Goal: Task Accomplishment & Management: Manage account settings

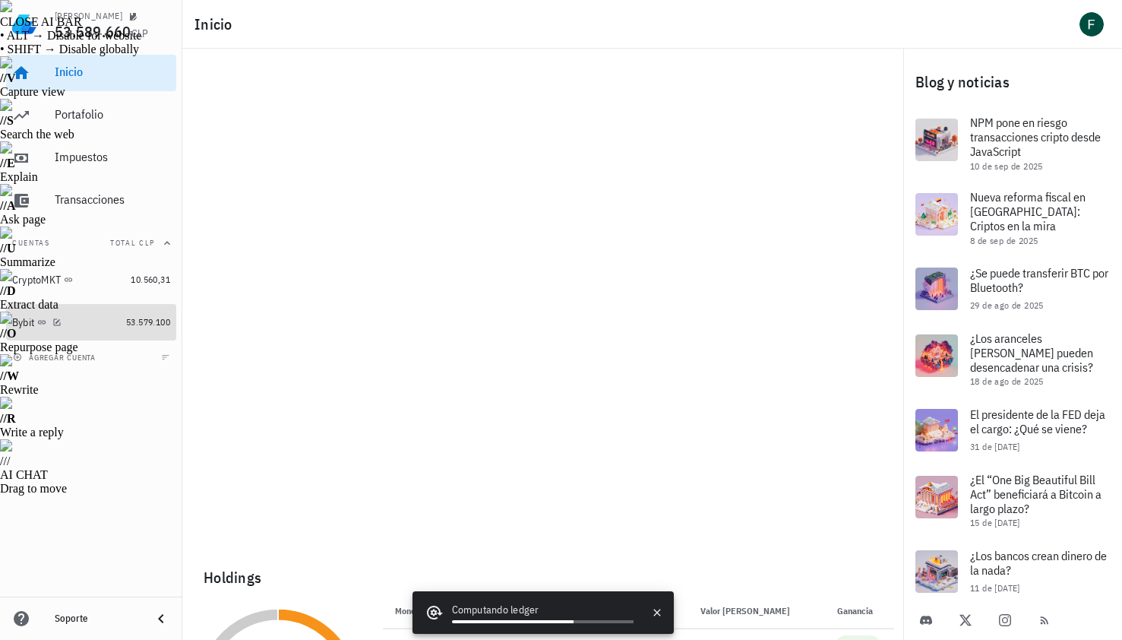
click at [44, 318] on icon at bounding box center [41, 322] width 9 height 9
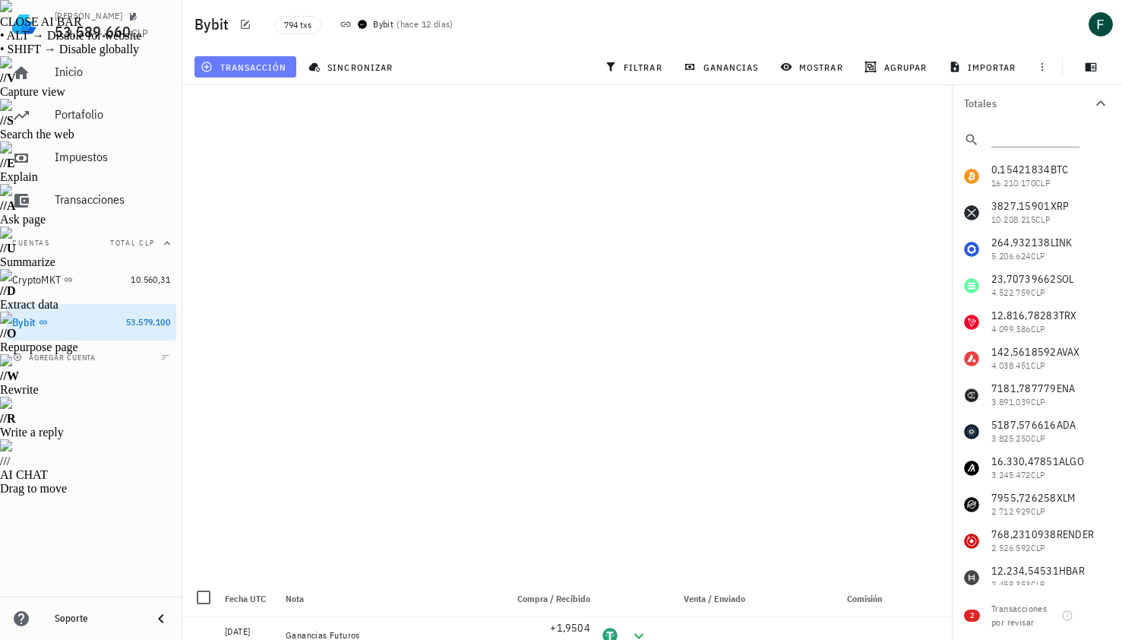
click at [277, 65] on span "transacción" at bounding box center [245, 67] width 83 height 12
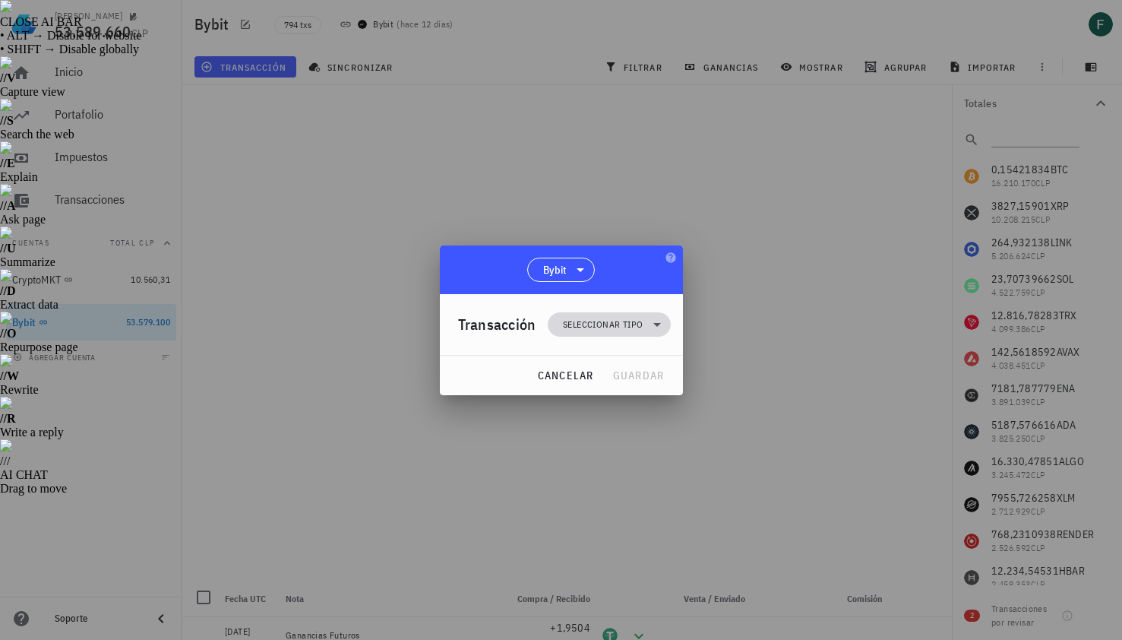
click at [612, 319] on span "Seleccionar tipo" at bounding box center [603, 324] width 80 height 15
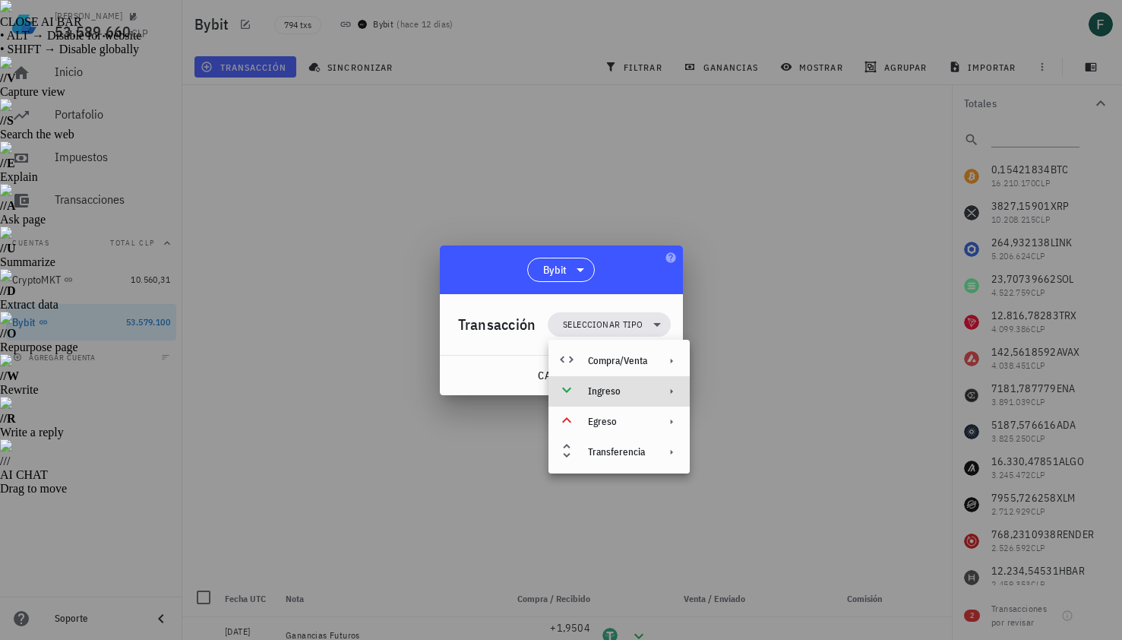
click at [614, 393] on div "Ingreso" at bounding box center [617, 391] width 59 height 12
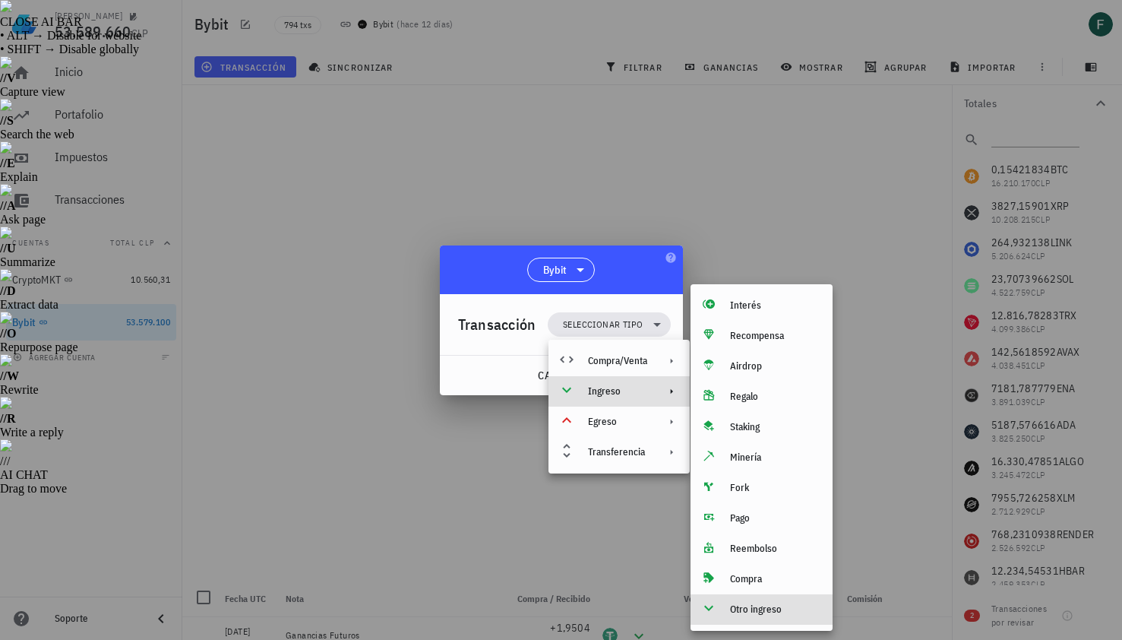
click at [745, 606] on div "Otro ingreso" at bounding box center [775, 609] width 90 height 12
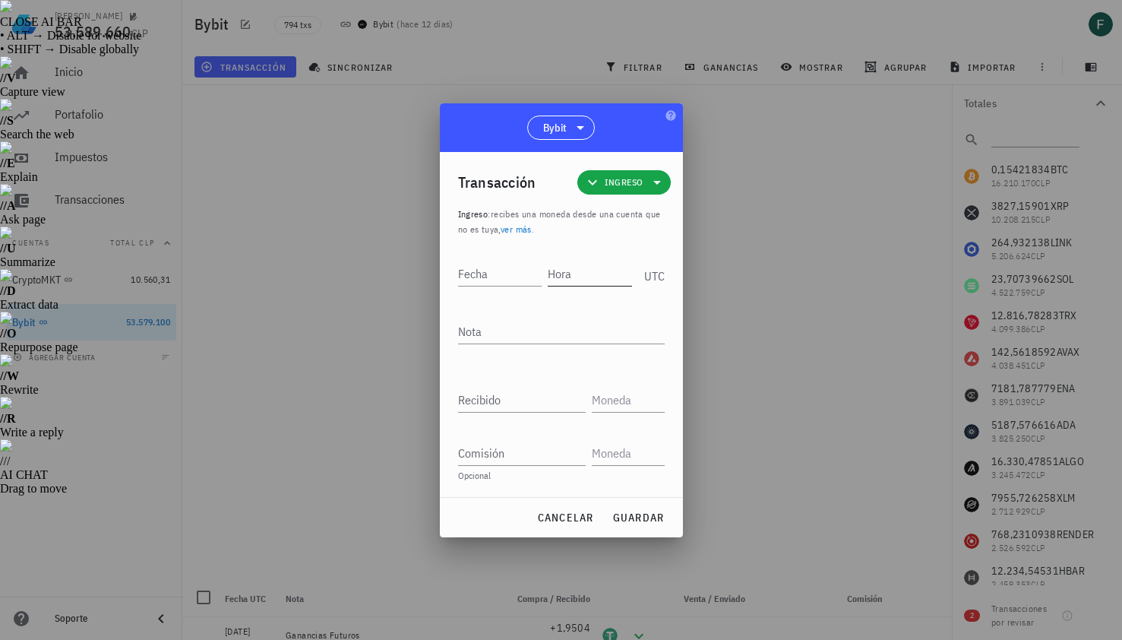
click at [590, 270] on input "Hora" at bounding box center [590, 273] width 84 height 24
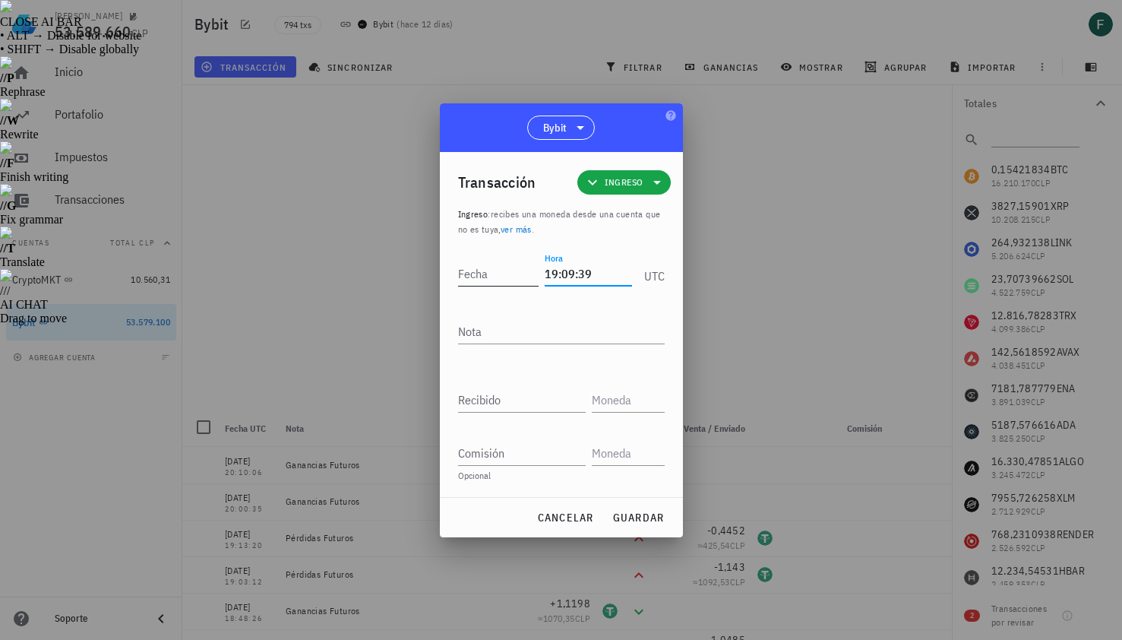
type input "19:09:39"
click at [511, 270] on input "Fecha" at bounding box center [498, 273] width 81 height 24
type input "[DATE]"
click at [493, 402] on input "Recibido" at bounding box center [522, 399] width 128 height 24
paste input "3,2162"
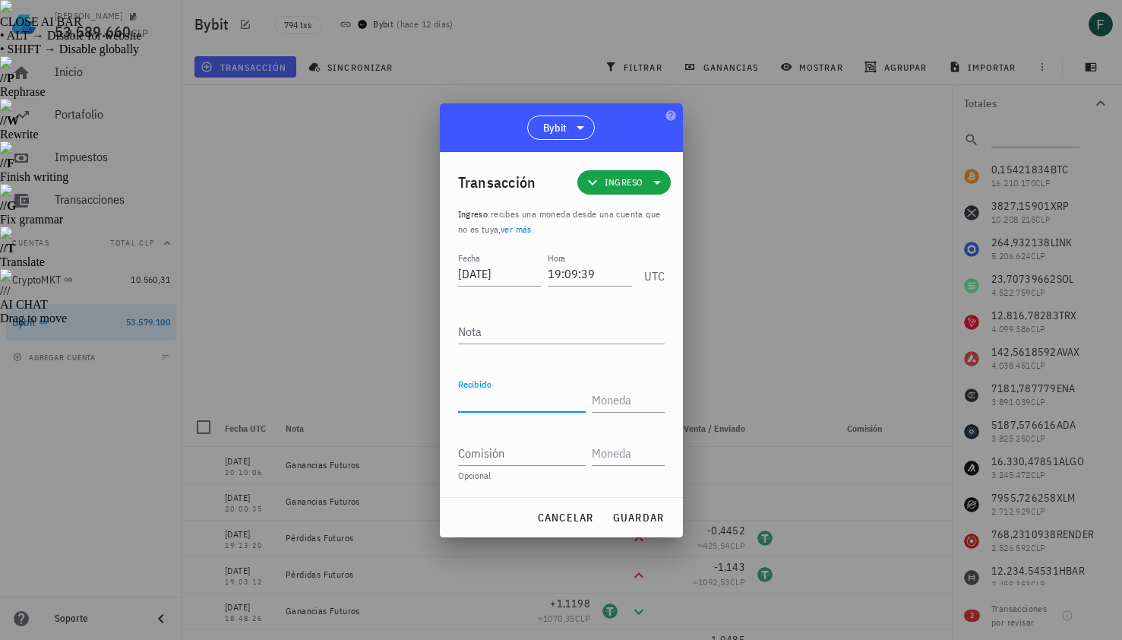
type input "3,2162"
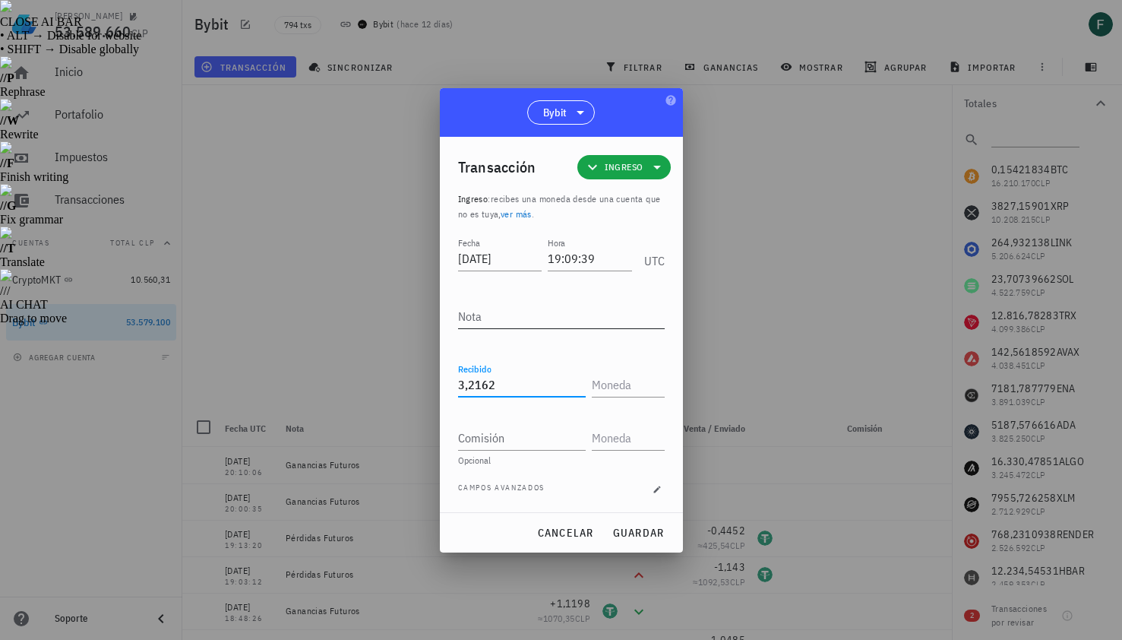
click at [511, 320] on textarea "Nota" at bounding box center [561, 316] width 207 height 24
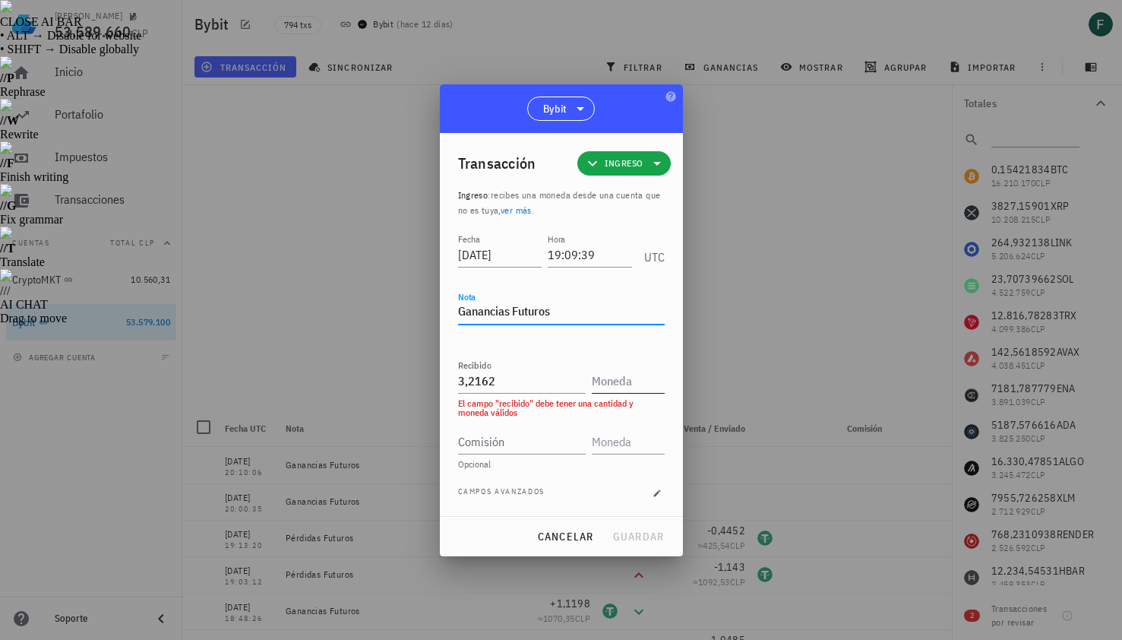
type textarea "Ganancias Futuros"
click at [612, 384] on input "text" at bounding box center [627, 380] width 70 height 24
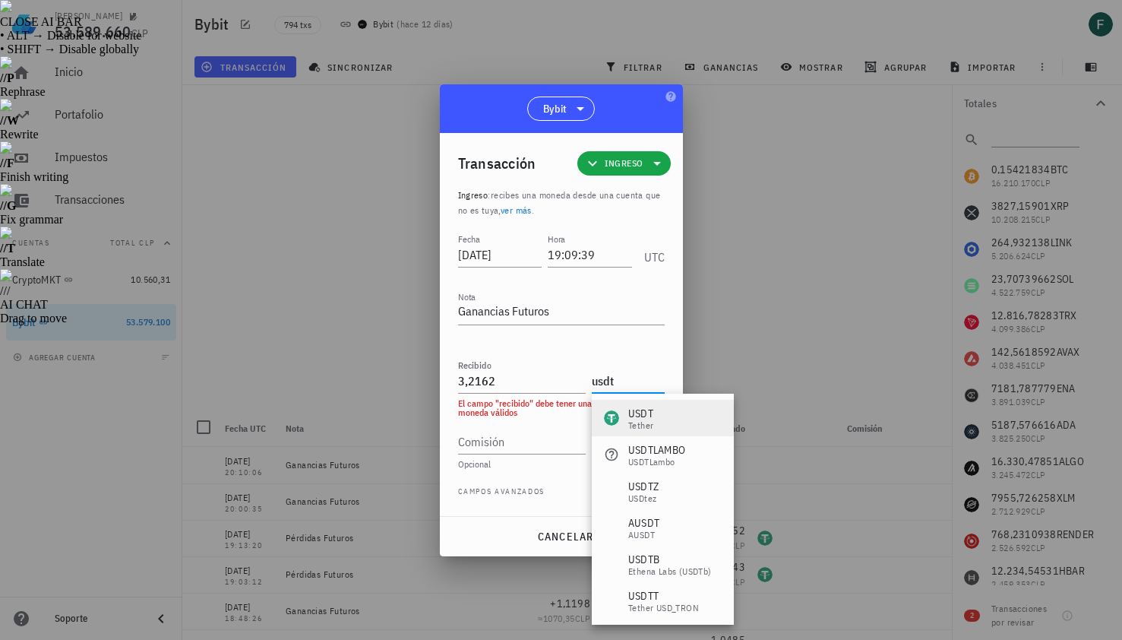
click at [632, 416] on div "USDT" at bounding box center [640, 413] width 25 height 15
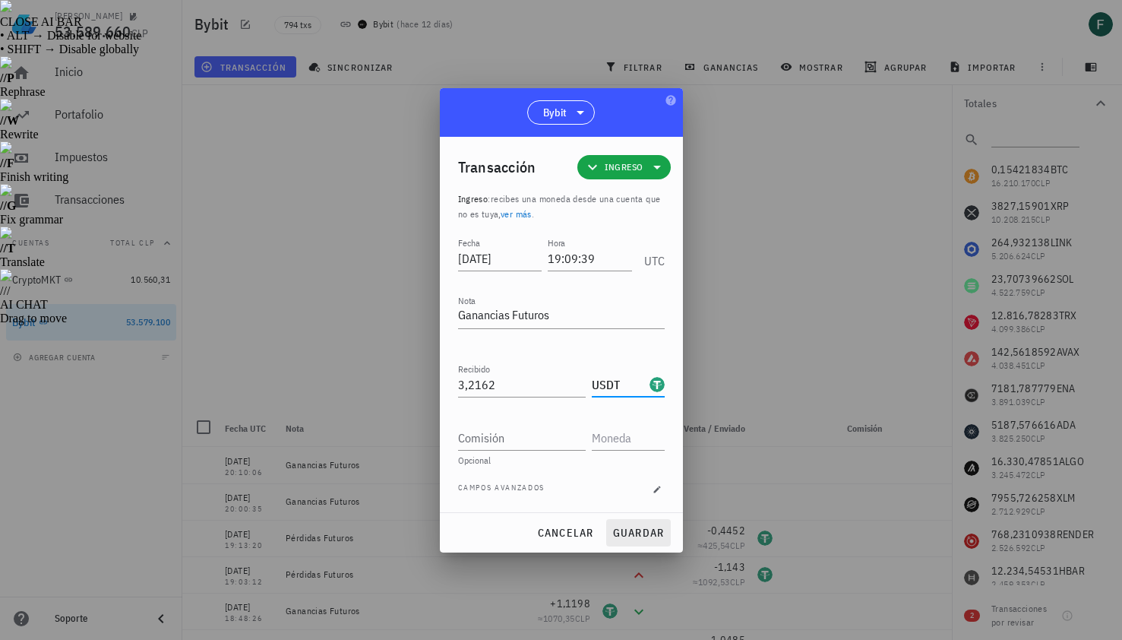
type input "USDT"
click at [637, 528] on span "guardar" at bounding box center [638, 533] width 52 height 14
